Goal: Download file/media

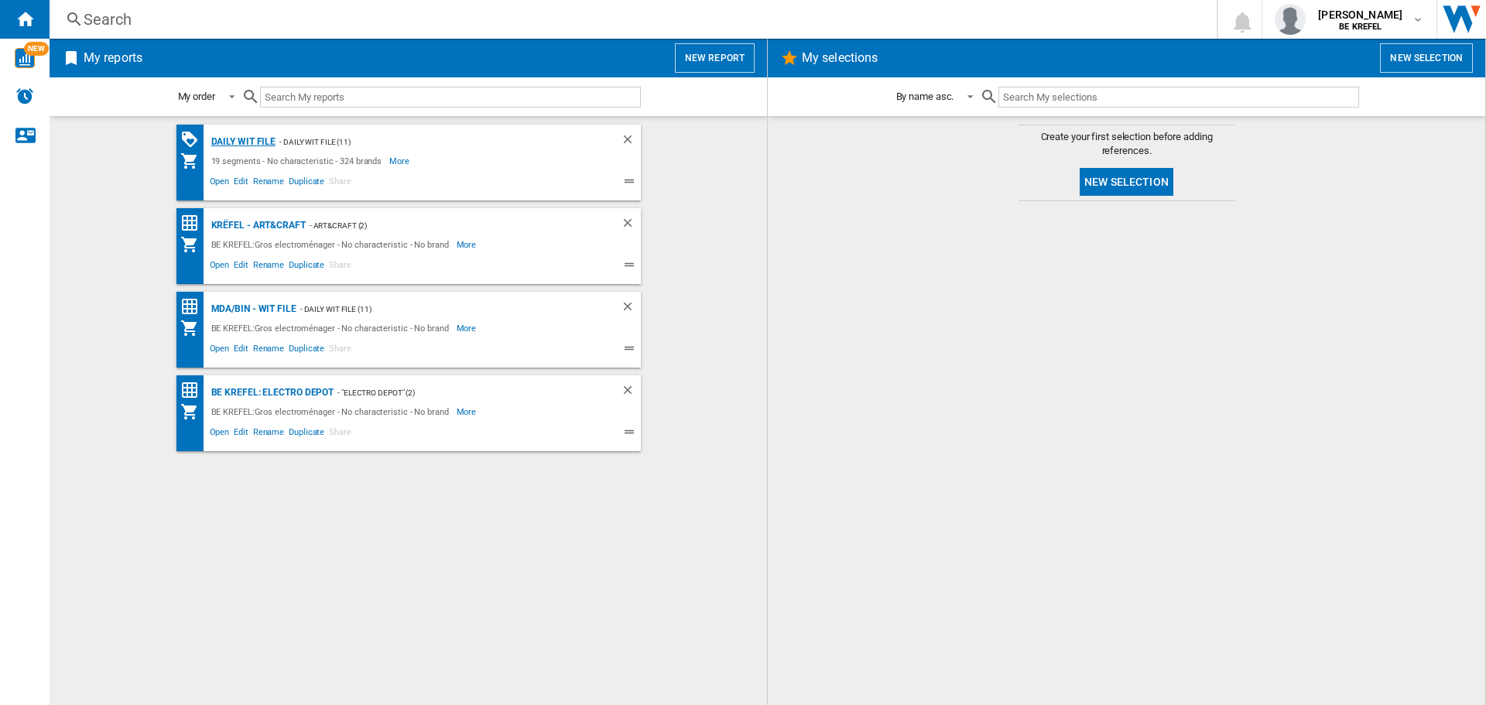
click at [265, 140] on div "Daily WIT file" at bounding box center [241, 141] width 69 height 19
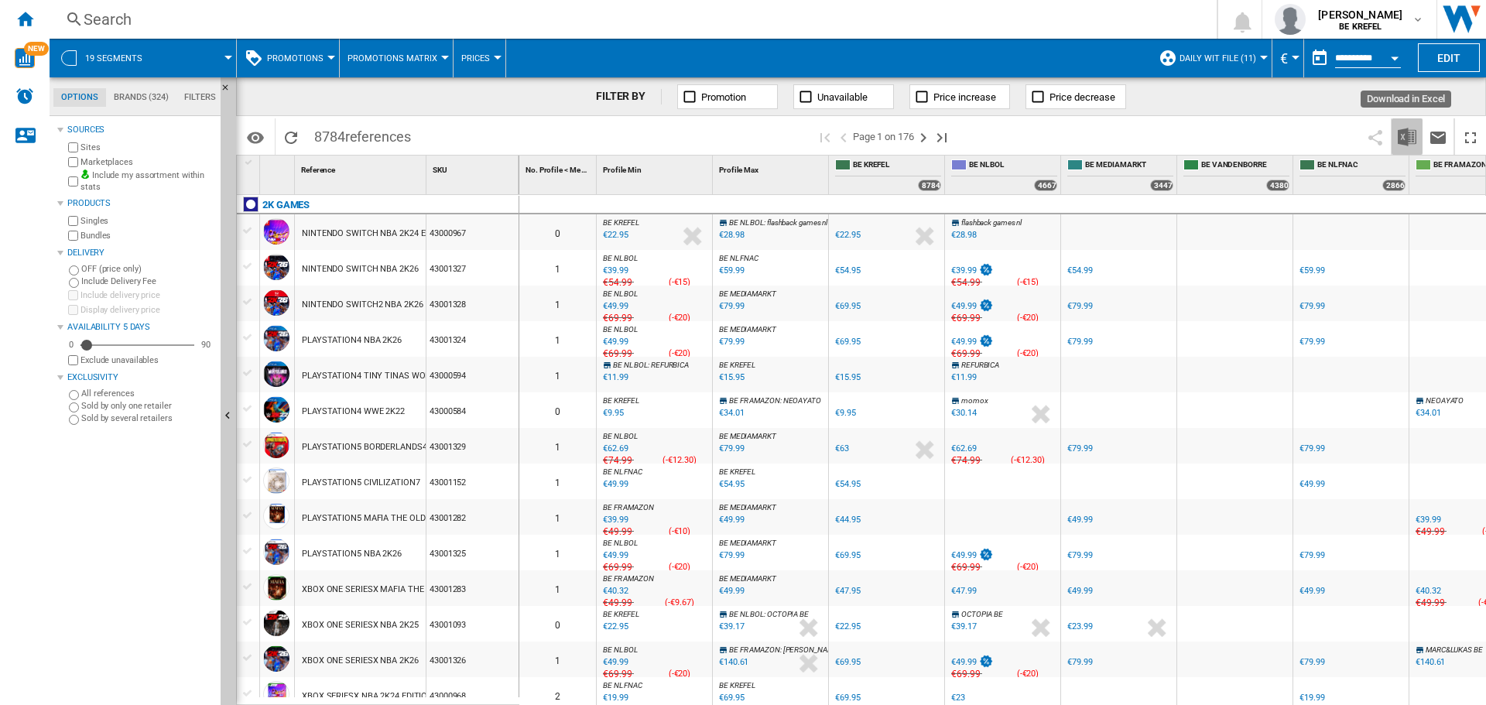
click at [1412, 136] on img "Download in Excel" at bounding box center [1406, 137] width 19 height 19
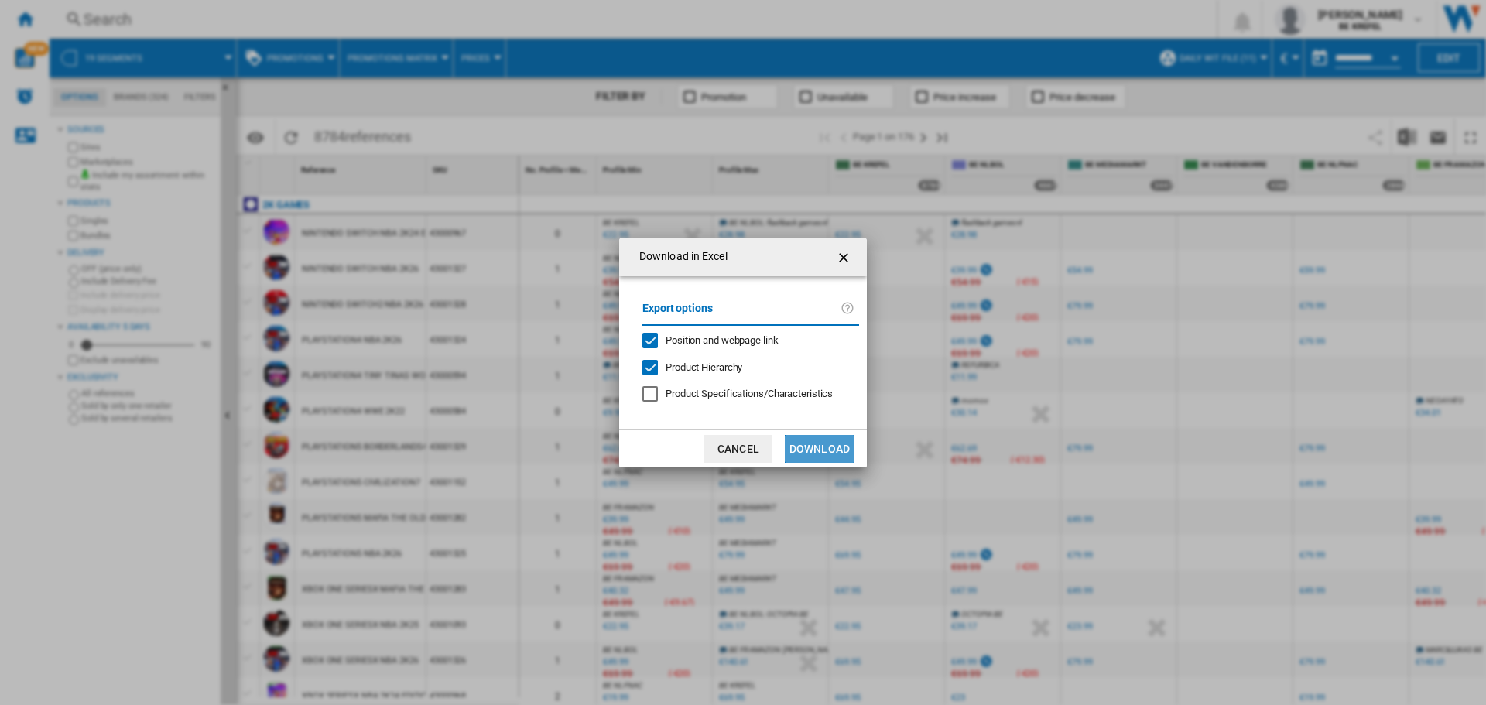
click at [829, 440] on button "Download" at bounding box center [820, 449] width 70 height 28
